Goal: Communication & Community: Participate in discussion

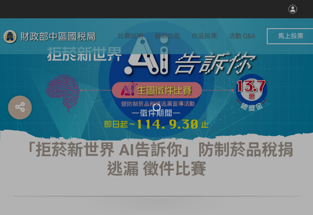
select select "vote"
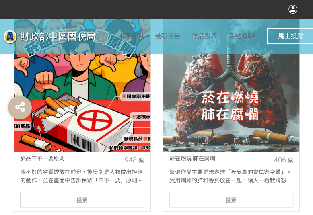
scroll to position [358, 0]
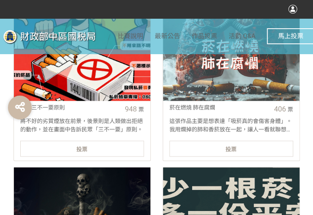
click at [106, 139] on link "菸品三不一要原則 948 票 將不好的劣質煙放在前景，後景則是人類做出拒絕的動作，並在畫面中告訴民眾「三不一要」原則。 投票" at bounding box center [82, 62] width 137 height 197
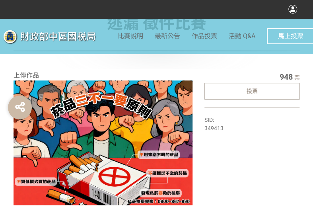
scroll to position [80, 0]
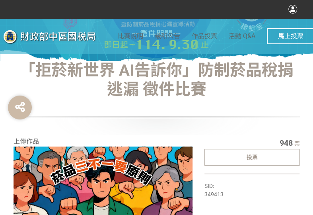
click at [243, 149] on div "投票" at bounding box center [253, 157] width 96 height 17
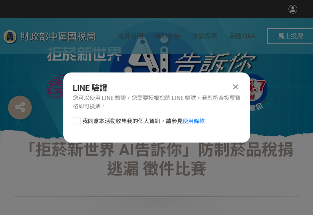
scroll to position [0, 0]
click at [74, 120] on div at bounding box center [77, 121] width 8 height 8
checkbox input "true"
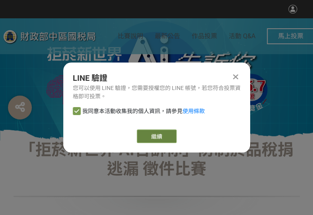
click at [154, 136] on button "繼續" at bounding box center [157, 136] width 40 height 14
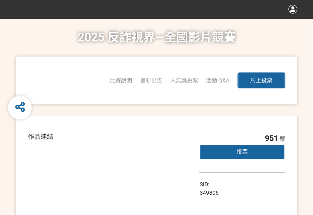
drag, startPoint x: 188, startPoint y: 108, endPoint x: 317, endPoint y: 113, distance: 129.1
click at [0, 0] on link "「2025反詐視界—全國影片競賽」短影音組人氣獎投票" at bounding box center [0, 0] width 0 height 0
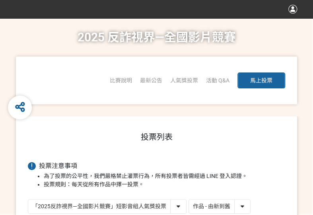
click at [239, 206] on select "作品 - 由新到舊 作品 - 由舊到新 票數 - 由多到少 票數 - 由少到多" at bounding box center [219, 206] width 61 height 14
select select "vote"
click at [189, 199] on select "作品 - 由新到舊 作品 - 由舊到新 票數 - 由多到少 票數 - 由少到多" at bounding box center [219, 206] width 61 height 14
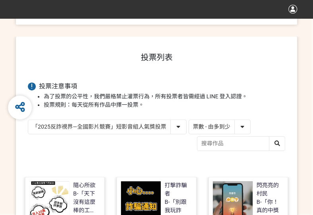
scroll to position [199, 0]
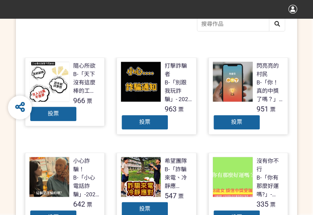
click at [163, 123] on div "投票" at bounding box center [145, 122] width 48 height 16
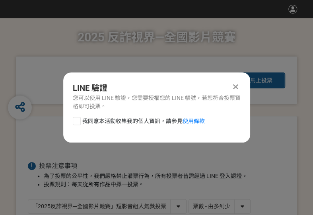
scroll to position [0, 0]
click at [73, 117] on div at bounding box center [77, 121] width 8 height 8
checkbox input "true"
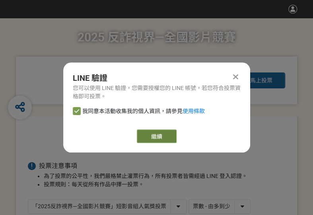
click at [155, 137] on button "繼續" at bounding box center [157, 136] width 40 height 14
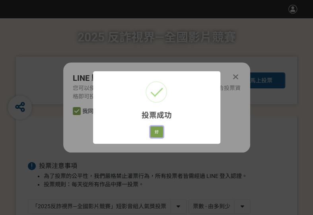
click at [158, 129] on button "好" at bounding box center [156, 131] width 13 height 11
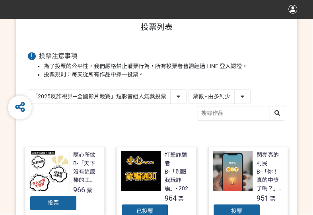
scroll to position [141, 0]
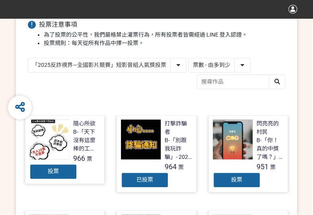
click at [79, 67] on select "「2025反詐視界—全國影片競賽」短影音組人氣獎投票 「2025反詐視界—全國影片競賽」短片組人氣獎投票" at bounding box center [107, 65] width 158 height 14
click at [88, 64] on select "「2025反詐視界—全國影片競賽」短影音組人氣獎投票 「2025反詐視界—全國影片競賽」短片組人氣獎投票" at bounding box center [107, 65] width 158 height 14
select select "13146"
click at [28, 58] on select "「2025反詐視界—全國影片競賽」短影音組人氣獎投票 「2025反詐視界—全國影片競賽」短片組人氣獎投票" at bounding box center [107, 65] width 158 height 14
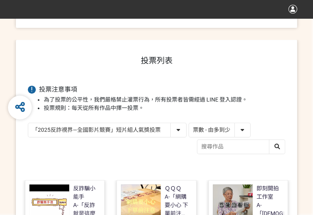
scroll to position [159, 0]
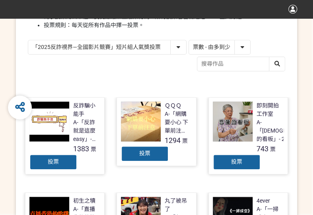
click at [139, 158] on div "投票" at bounding box center [145, 154] width 48 height 16
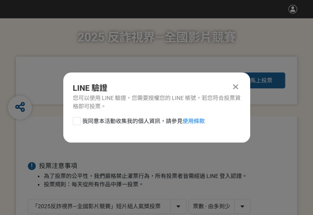
click at [75, 122] on div at bounding box center [77, 121] width 8 height 8
checkbox input "true"
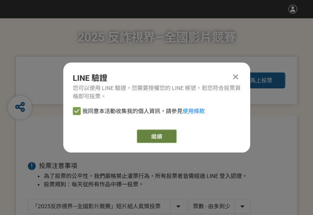
click at [146, 135] on button "繼續" at bounding box center [157, 136] width 40 height 14
